Goal: Entertainment & Leisure: Consume media (video, audio)

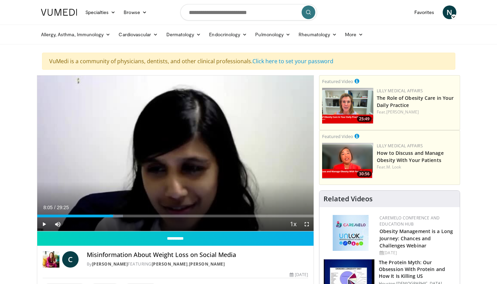
click at [44, 223] on span "Video Player" at bounding box center [44, 224] width 14 height 14
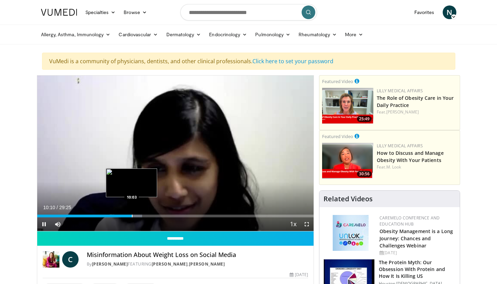
click at [132, 216] on div "10:10" at bounding box center [85, 216] width 96 height 3
click at [142, 215] on div "Progress Bar" at bounding box center [142, 216] width 1 height 3
click at [140, 215] on div "Progress Bar" at bounding box center [140, 216] width 1 height 3
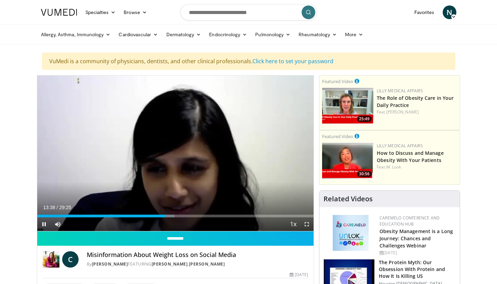
click at [45, 223] on span "Video Player" at bounding box center [44, 224] width 14 height 14
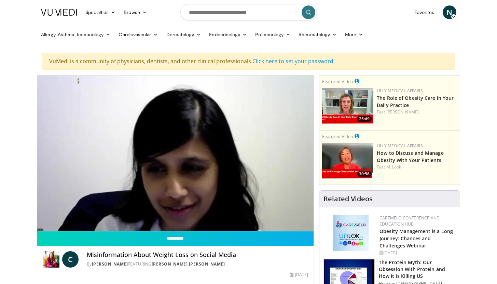
click at [44, 224] on div "10 seconds Tap to unmute" at bounding box center [175, 153] width 277 height 155
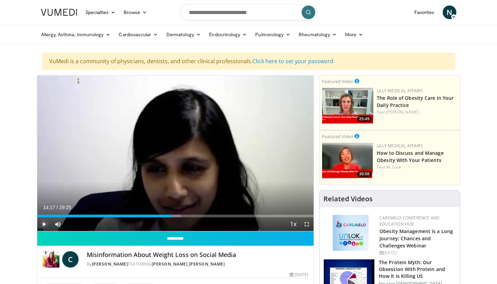
click at [44, 223] on span "Video Player" at bounding box center [44, 224] width 14 height 14
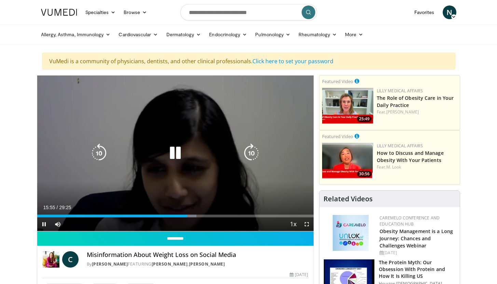
click at [151, 167] on div "10 seconds Tap to unmute" at bounding box center [175, 153] width 277 height 155
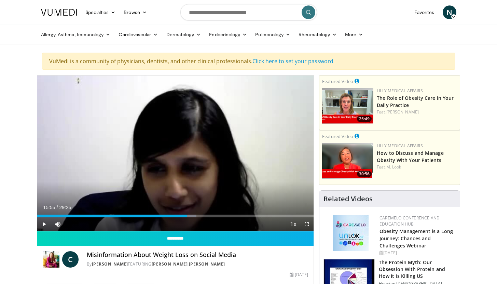
click at [151, 167] on div "10 seconds Tap to unmute" at bounding box center [175, 153] width 277 height 155
click at [42, 222] on span "Video Player" at bounding box center [44, 224] width 14 height 14
